Goal: Check status

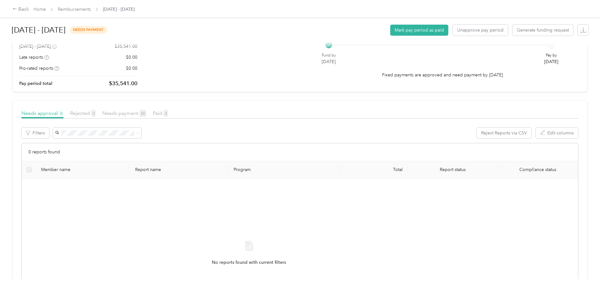
scroll to position [69, 0]
